Goal: Navigation & Orientation: Find specific page/section

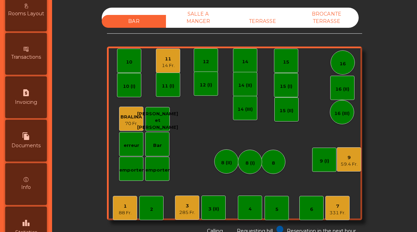
scroll to position [358, 0]
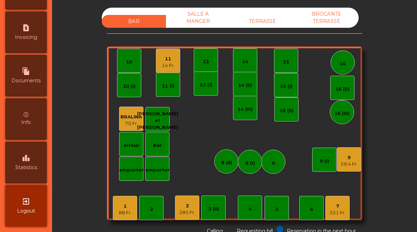
click at [31, 169] on span "Statistics" at bounding box center [26, 167] width 22 height 7
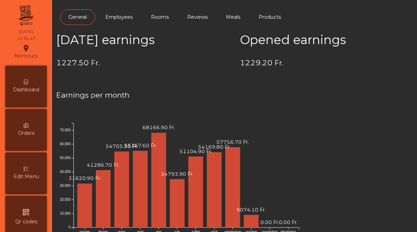
click at [22, 77] on div "Dashboard" at bounding box center [26, 87] width 42 height 42
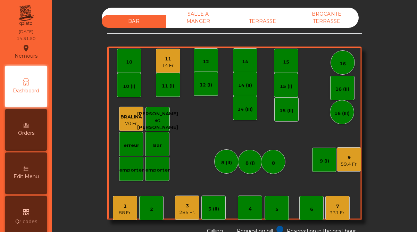
click at [168, 61] on div "11" at bounding box center [168, 59] width 13 height 7
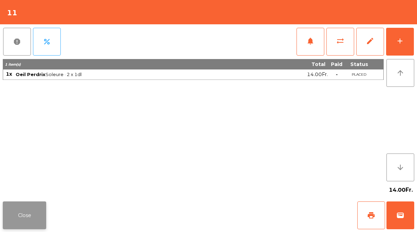
click at [32, 214] on button "Close" at bounding box center [24, 215] width 43 height 28
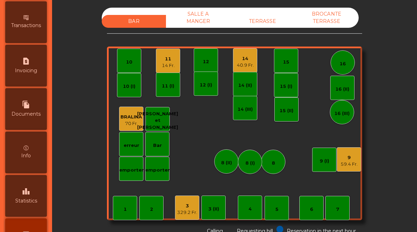
scroll to position [358, 0]
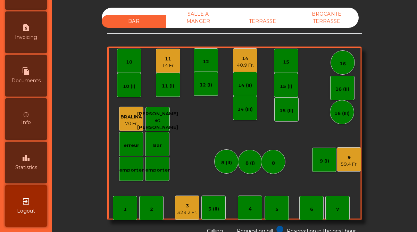
click at [32, 169] on span "Statistics" at bounding box center [26, 167] width 22 height 7
